Goal: Information Seeking & Learning: Learn about a topic

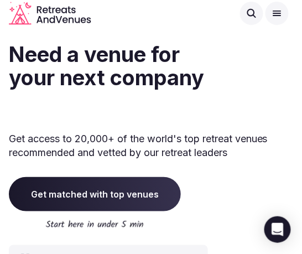
click at [253, 12] on icon at bounding box center [251, 13] width 11 height 11
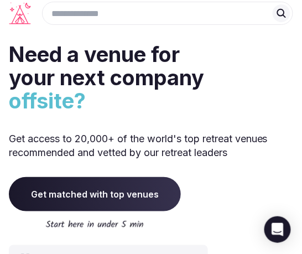
click at [252, 13] on input "Explore venues" at bounding box center [167, 13] width 251 height 23
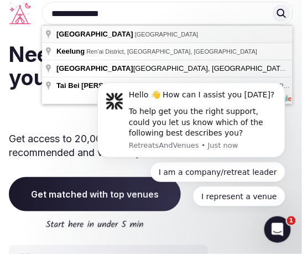
type input "**********"
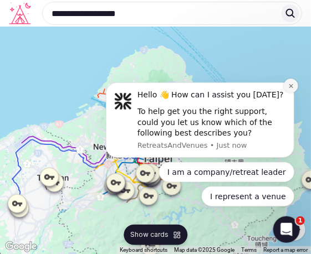
click at [292, 85] on icon "Dismiss notification" at bounding box center [290, 85] width 6 height 6
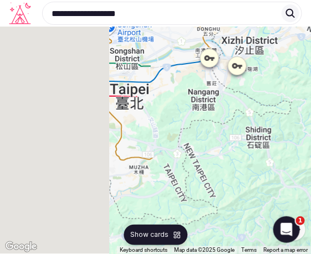
drag, startPoint x: 96, startPoint y: 159, endPoint x: 290, endPoint y: 100, distance: 203.1
click at [290, 100] on div at bounding box center [155, 140] width 311 height 227
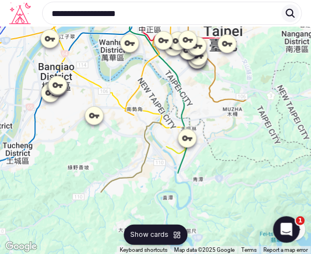
drag, startPoint x: 137, startPoint y: 193, endPoint x: 230, endPoint y: 133, distance: 110.7
click at [230, 133] on div at bounding box center [155, 140] width 311 height 227
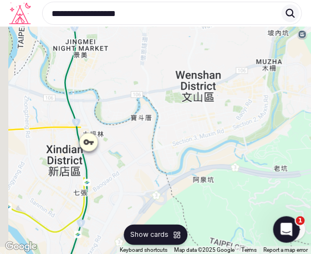
drag, startPoint x: 118, startPoint y: 153, endPoint x: 165, endPoint y: 187, distance: 57.5
click at [165, 187] on div at bounding box center [155, 140] width 311 height 227
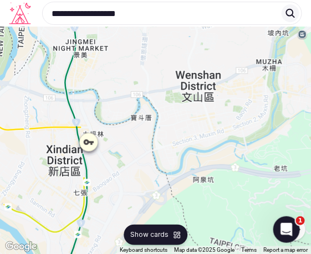
click at [87, 145] on icon at bounding box center [88, 142] width 11 height 11
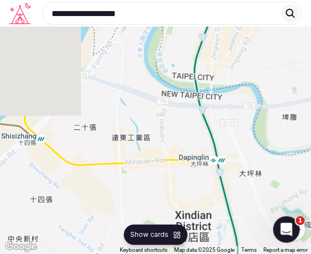
drag, startPoint x: 169, startPoint y: 85, endPoint x: 248, endPoint y: 61, distance: 82.3
click at [248, 61] on div at bounding box center [155, 140] width 311 height 227
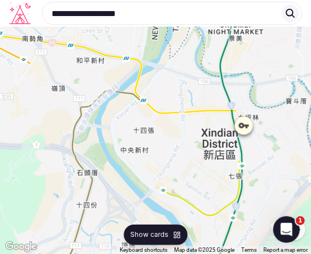
click at [238, 127] on icon at bounding box center [243, 125] width 11 height 11
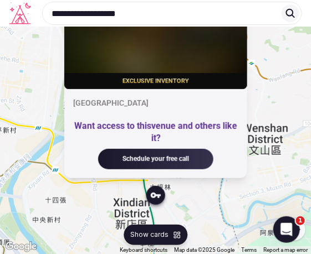
click at [167, 75] on div "Exclusive inventory" at bounding box center [155, 81] width 183 height 16
click at [146, 131] on div "Want access to this venue and others like it?" at bounding box center [155, 132] width 165 height 25
click at [241, 198] on div "Exclusive inventory [GEOGRAPHIC_DATA] Want access to this venue and others like…" at bounding box center [155, 140] width 311 height 227
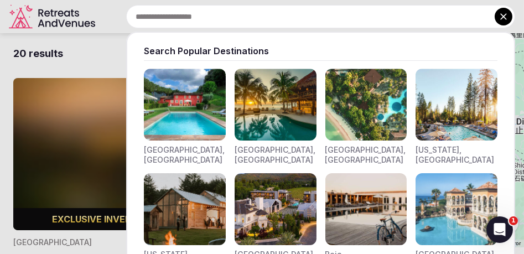
click at [302, 15] on icon at bounding box center [503, 16] width 11 height 11
